Goal: Task Accomplishment & Management: Manage account settings

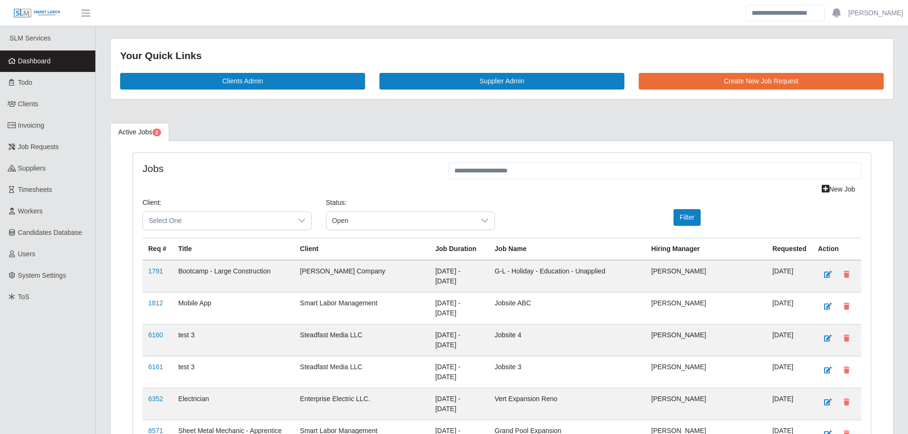
click at [50, 66] on link "Dashboard" at bounding box center [47, 61] width 95 height 21
click at [59, 61] on link "Dashboard" at bounding box center [47, 61] width 95 height 21
click at [49, 62] on span "Dashboard" at bounding box center [34, 61] width 33 height 8
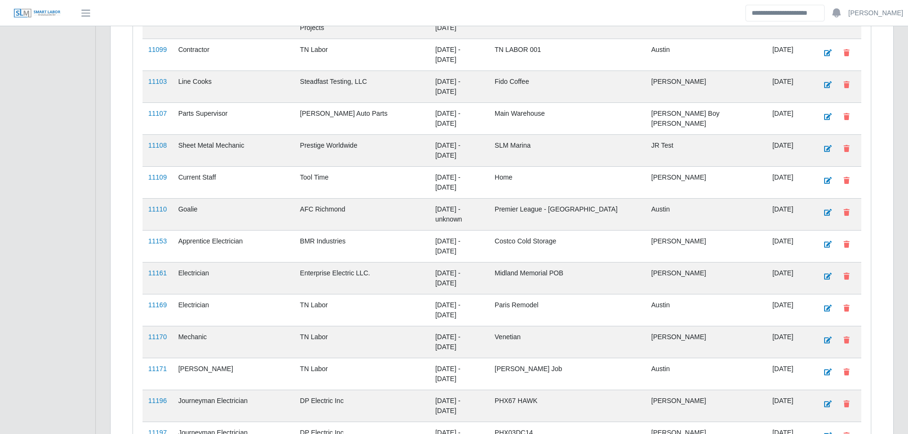
scroll to position [2143, 0]
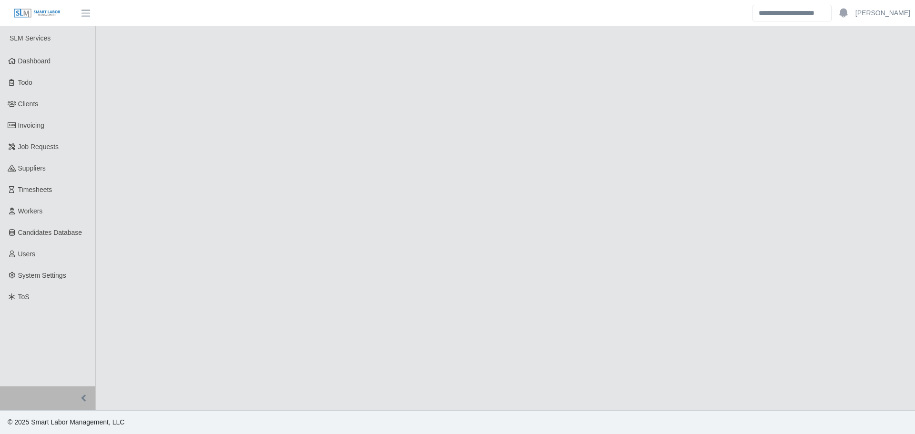
select select "****"
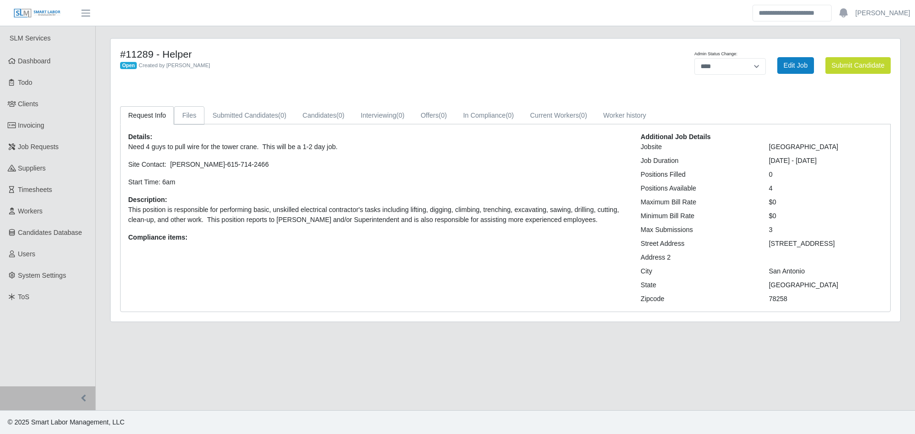
click at [191, 114] on link "Files" at bounding box center [189, 115] width 31 height 19
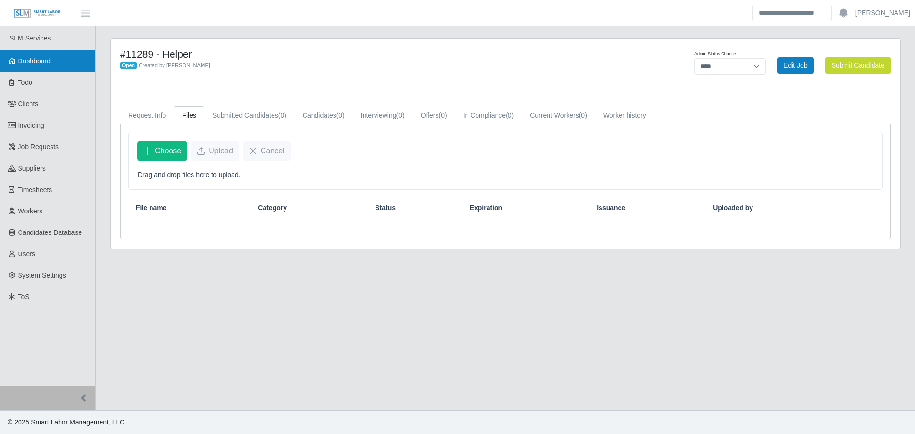
click at [64, 57] on link "Dashboard" at bounding box center [47, 61] width 95 height 21
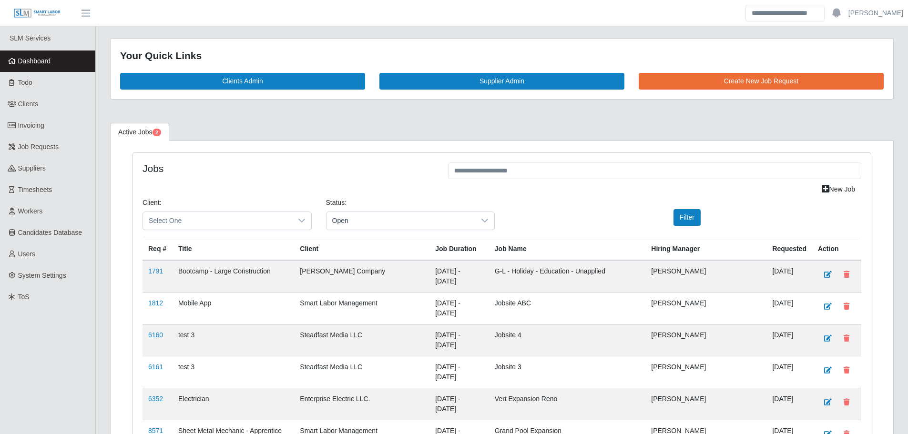
click at [46, 62] on span "Dashboard" at bounding box center [34, 61] width 33 height 8
click at [51, 64] on link "Dashboard" at bounding box center [47, 61] width 95 height 21
click at [41, 82] on link "Todo" at bounding box center [47, 82] width 95 height 21
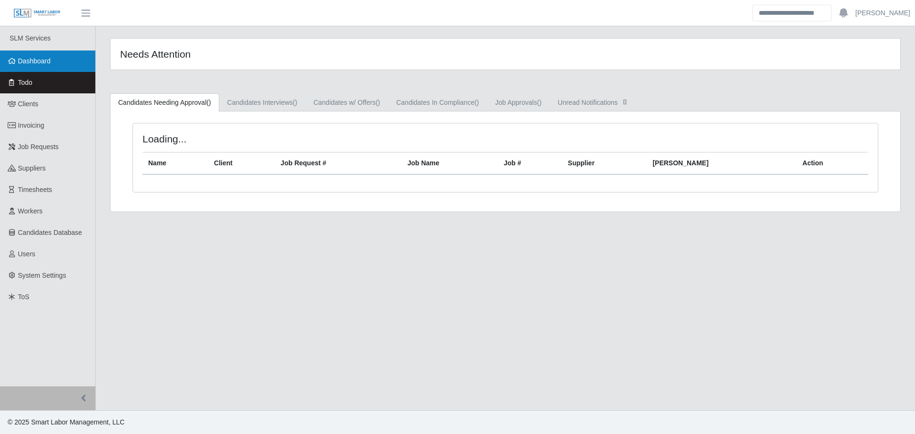
click at [38, 59] on span "Dashboard" at bounding box center [34, 61] width 33 height 8
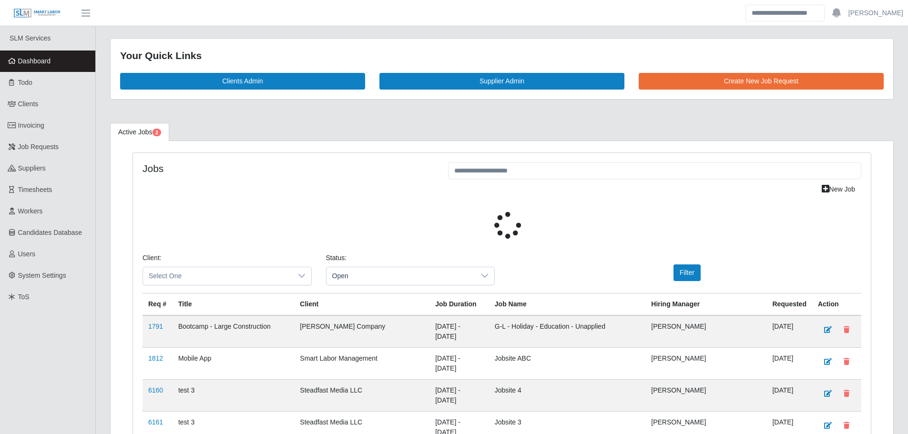
click at [45, 62] on span "Dashboard" at bounding box center [34, 61] width 33 height 8
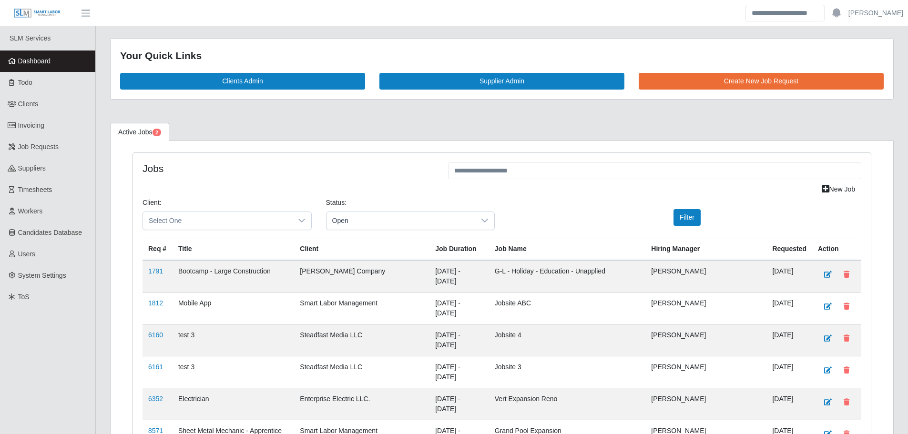
click at [65, 62] on link "Dashboard" at bounding box center [47, 61] width 95 height 21
click at [60, 59] on link "Dashboard" at bounding box center [47, 61] width 95 height 21
click at [46, 55] on link "Dashboard" at bounding box center [47, 61] width 95 height 21
click at [56, 63] on link "Dashboard" at bounding box center [47, 61] width 95 height 21
click at [70, 62] on link "Dashboard" at bounding box center [47, 61] width 95 height 21
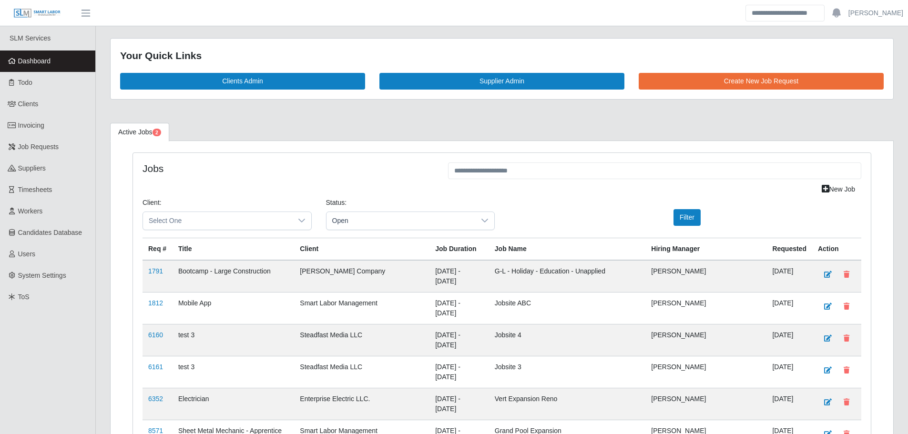
click at [65, 65] on link "Dashboard" at bounding box center [47, 61] width 95 height 21
click at [45, 58] on span "Dashboard" at bounding box center [34, 61] width 33 height 8
click at [74, 66] on link "Dashboard" at bounding box center [47, 61] width 95 height 21
click at [45, 66] on link "Dashboard" at bounding box center [47, 61] width 95 height 21
click at [39, 62] on span "Dashboard" at bounding box center [34, 61] width 33 height 8
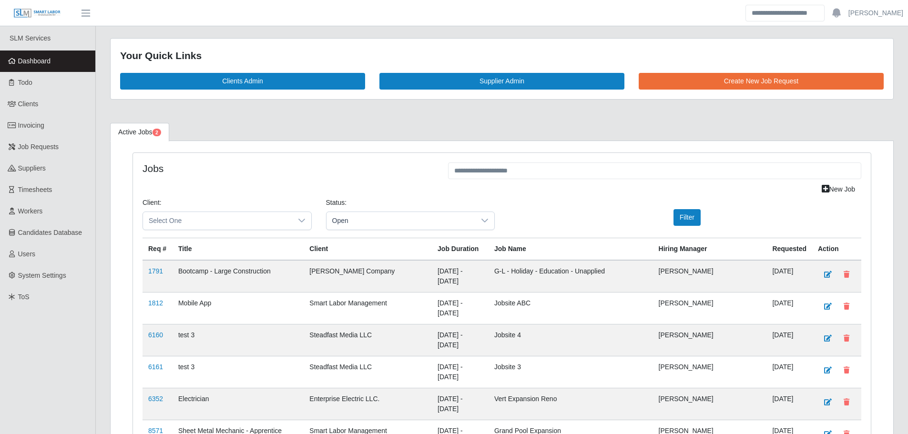
click at [62, 55] on link "Dashboard" at bounding box center [47, 61] width 95 height 21
click at [25, 61] on span "Dashboard" at bounding box center [34, 61] width 33 height 8
click at [49, 56] on link "Dashboard" at bounding box center [47, 61] width 95 height 21
